Goal: Find specific page/section: Find specific page/section

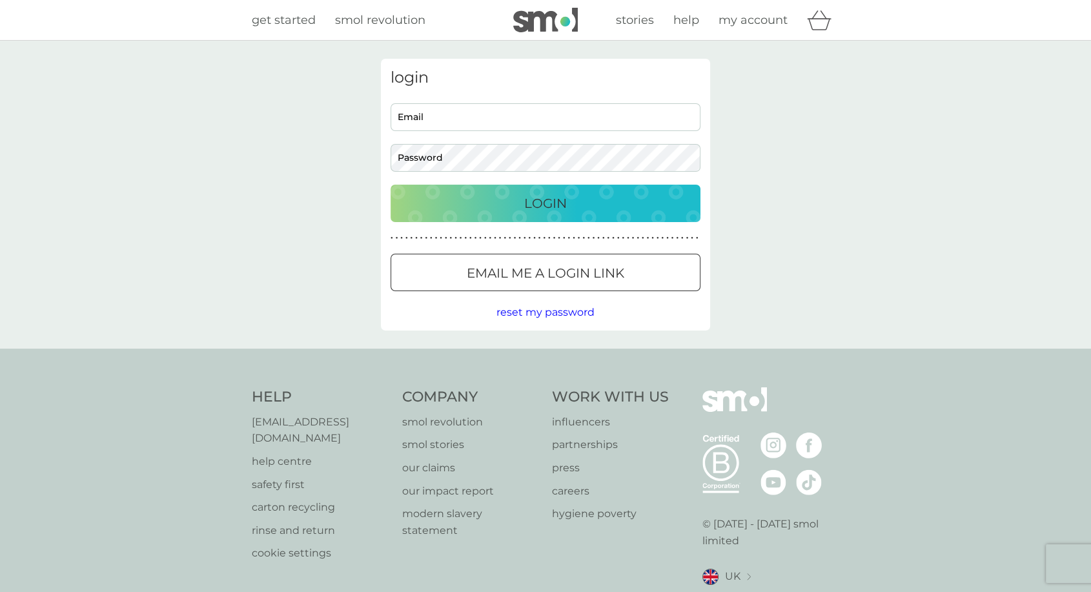
type input "[EMAIL_ADDRESS][DOMAIN_NAME]"
click at [467, 212] on div "Login" at bounding box center [545, 203] width 284 height 21
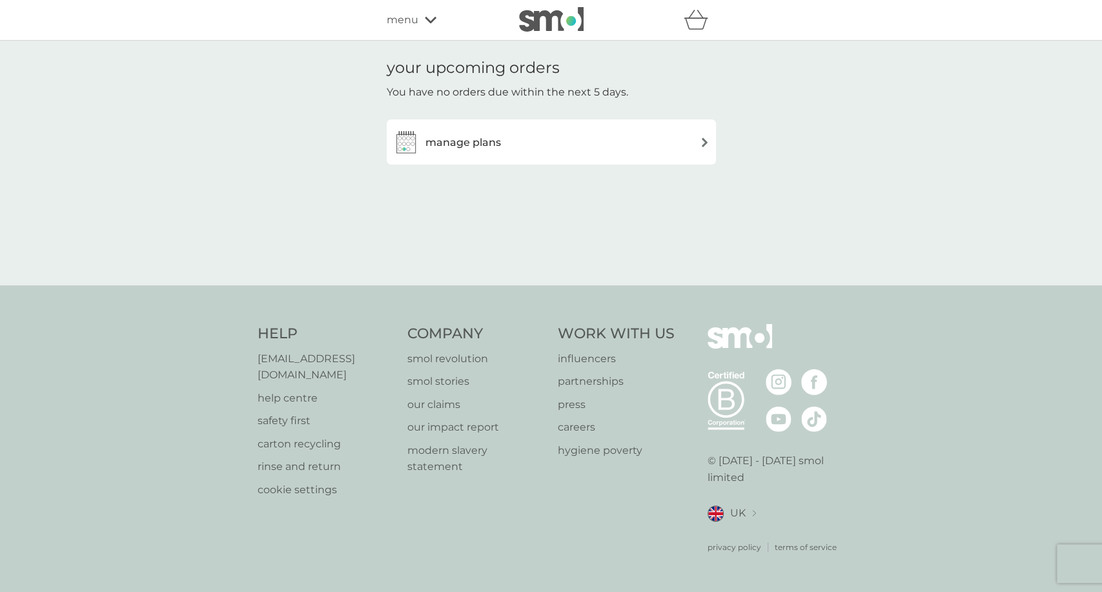
click at [414, 17] on span "menu" at bounding box center [403, 20] width 32 height 17
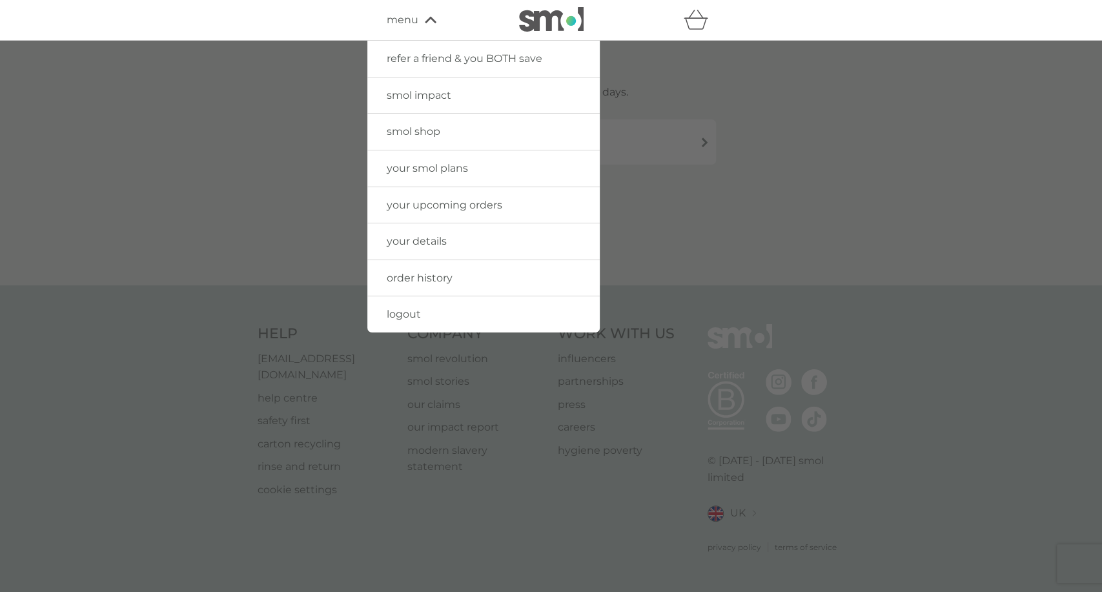
click at [436, 136] on span "smol shop" at bounding box center [414, 131] width 54 height 12
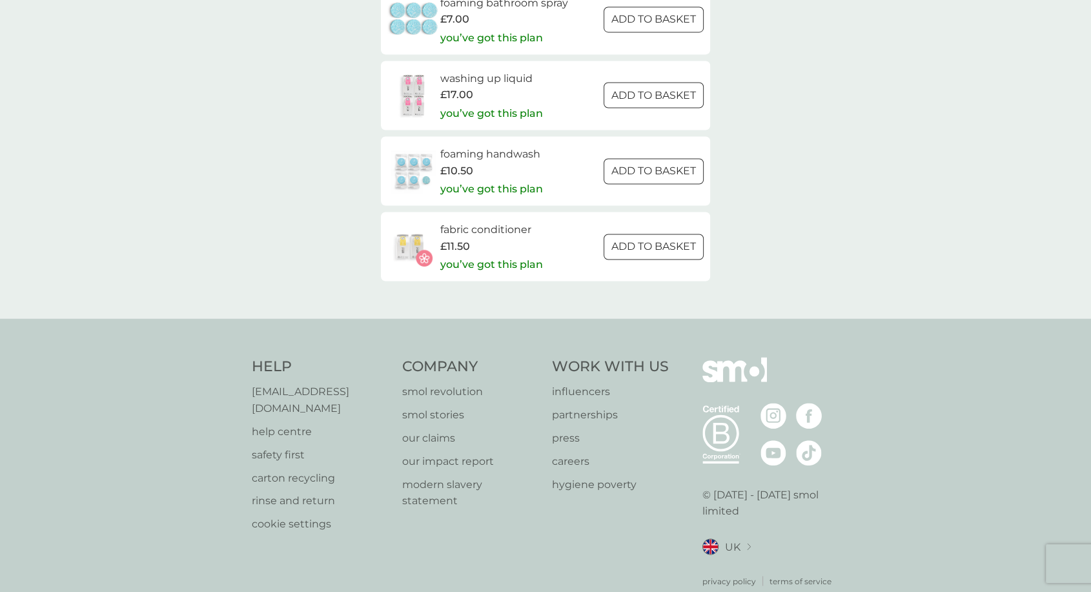
scroll to position [2038, 0]
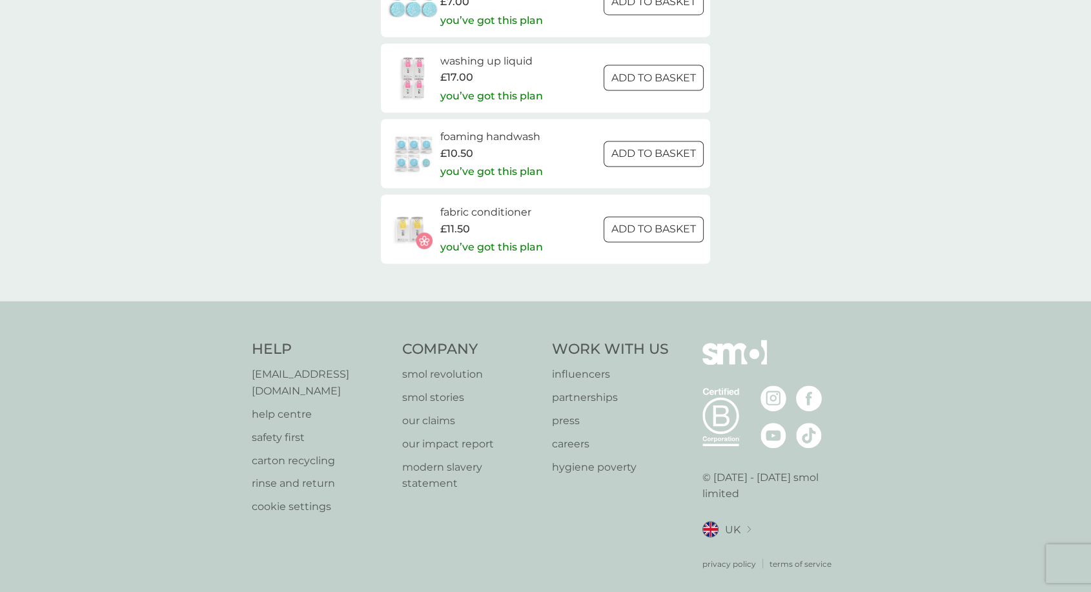
click at [452, 392] on p "smol stories" at bounding box center [470, 397] width 137 height 17
